Goal: Information Seeking & Learning: Understand process/instructions

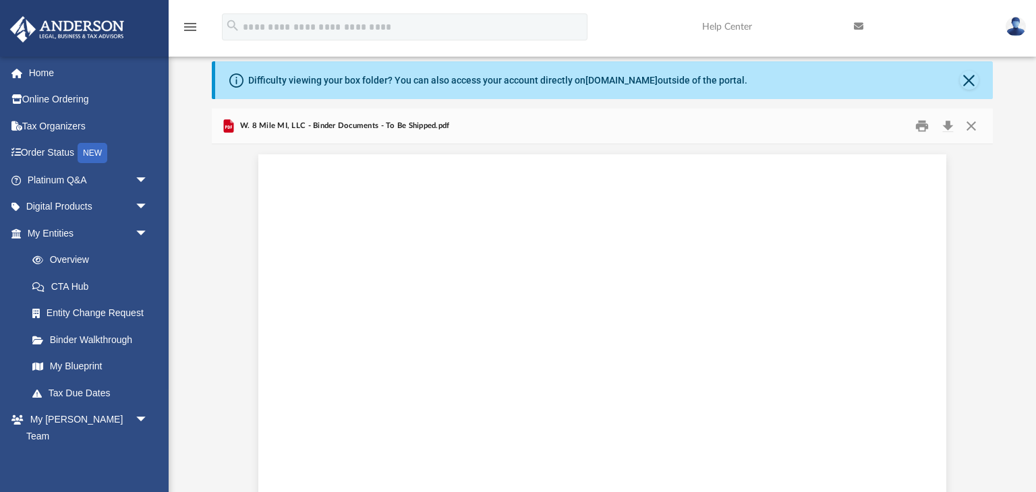
scroll to position [26397, 0]
click at [113, 340] on link "Binder Walkthrough" at bounding box center [94, 339] width 150 height 27
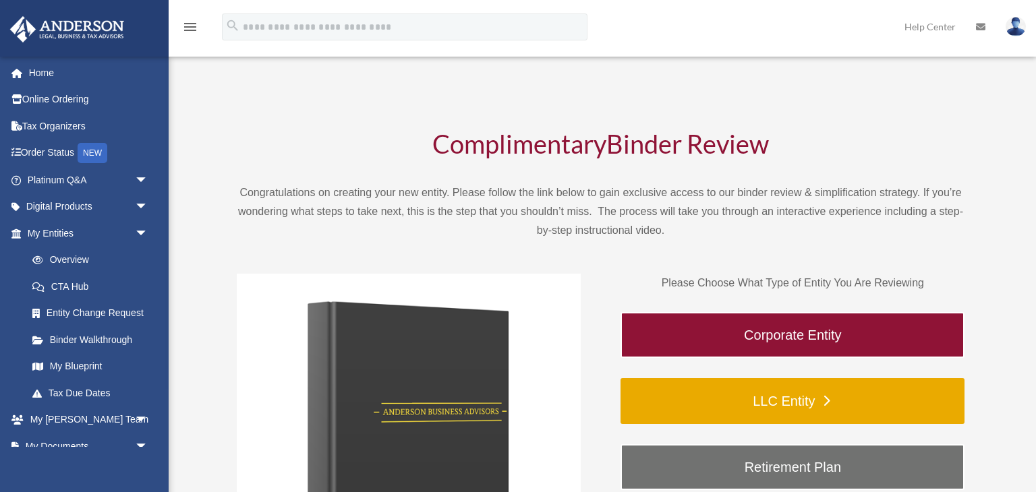
click at [839, 402] on link "LLC Entity" at bounding box center [792, 401] width 344 height 46
click at [835, 401] on link "LLC Entity" at bounding box center [792, 401] width 344 height 46
click at [817, 397] on link "LLC Entity" at bounding box center [792, 401] width 344 height 46
click at [818, 402] on link "LLC Entity" at bounding box center [792, 401] width 344 height 46
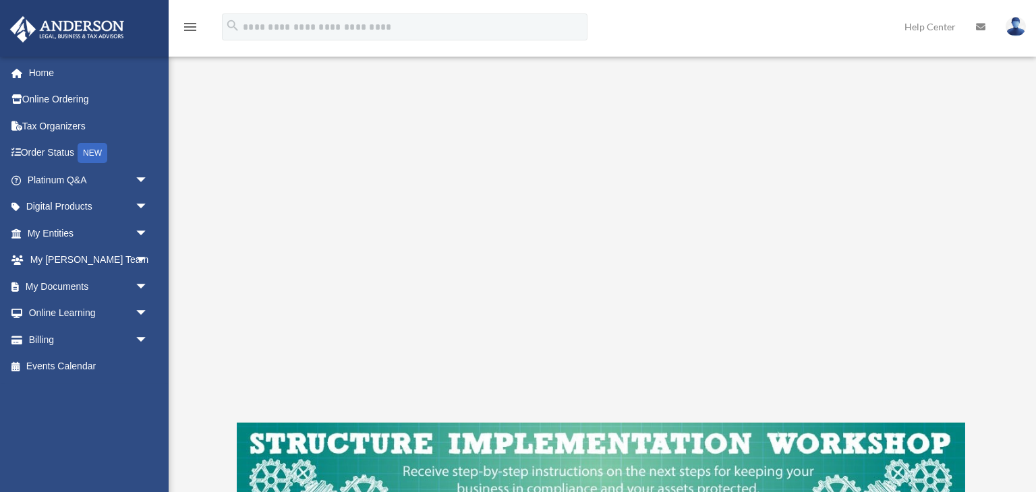
scroll to position [222, 0]
